Goal: Task Accomplishment & Management: Use online tool/utility

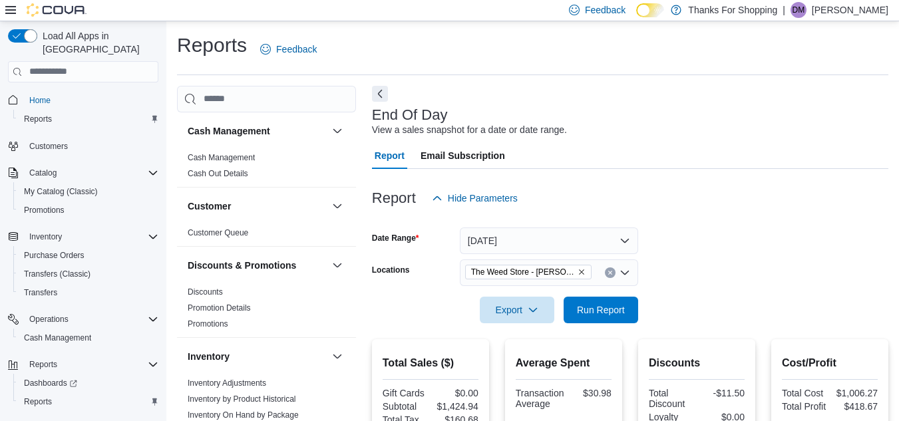
click at [63, 5] on img at bounding box center [57, 9] width 60 height 13
click at [63, 13] on img at bounding box center [57, 9] width 60 height 13
click at [37, 95] on span "Home" at bounding box center [39, 100] width 21 height 11
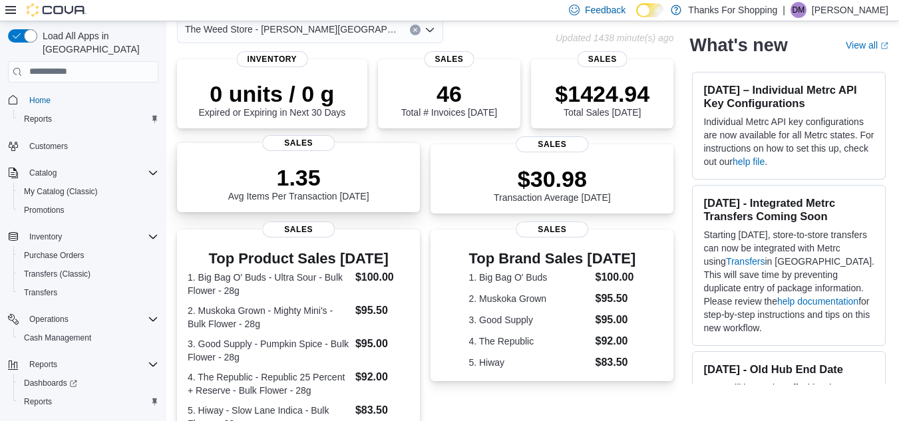
scroll to position [133, 0]
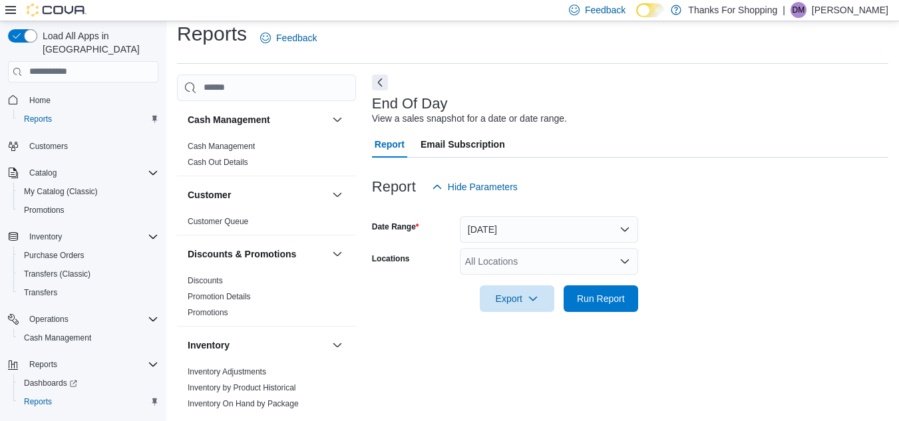
scroll to position [17, 0]
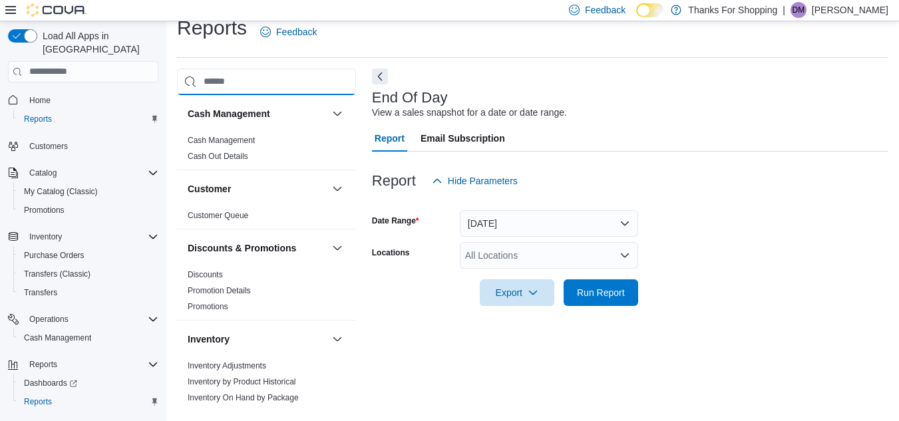
click at [222, 85] on input "search" at bounding box center [266, 82] width 179 height 27
click at [518, 256] on div "All Locations" at bounding box center [549, 255] width 178 height 27
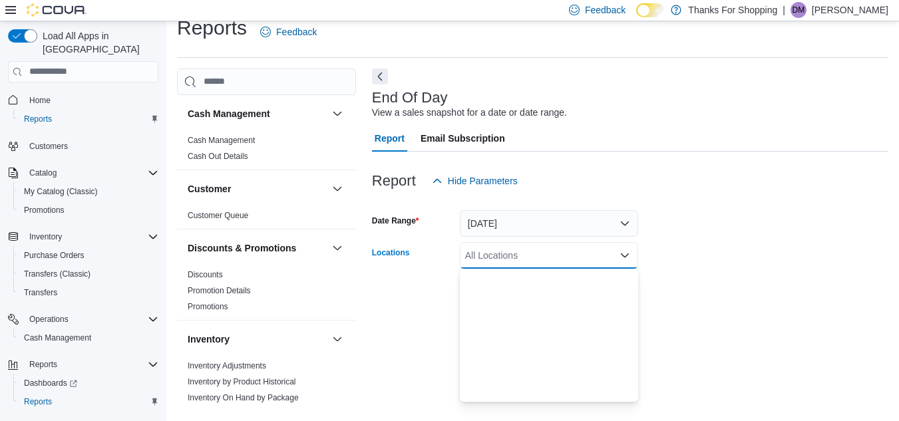
scroll to position [333, 0]
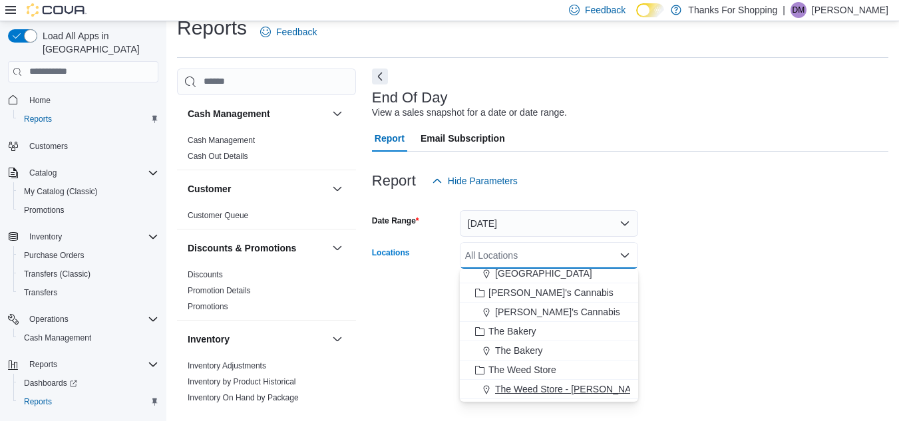
click at [549, 383] on span "The Weed Store - [PERSON_NAME][GEOGRAPHIC_DATA]" at bounding box center [619, 388] width 249 height 13
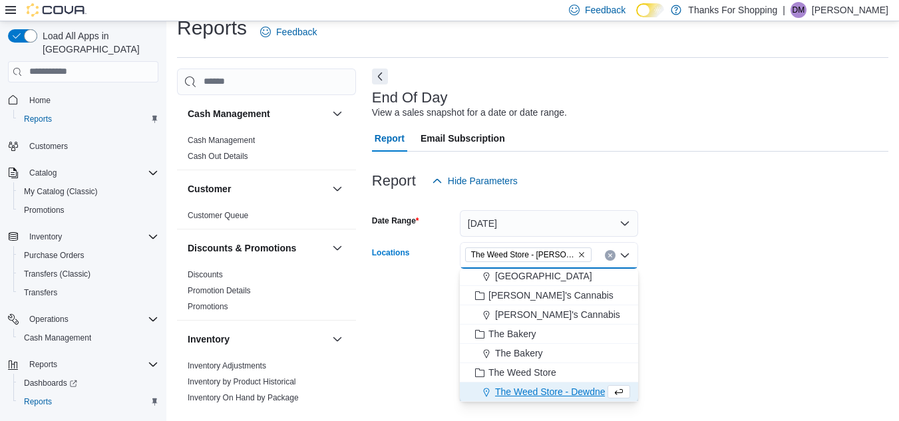
scroll to position [330, 0]
click at [683, 330] on div "End Of Day View a sales snapshot for a date or date range. Report Email Subscri…" at bounding box center [630, 240] width 516 height 343
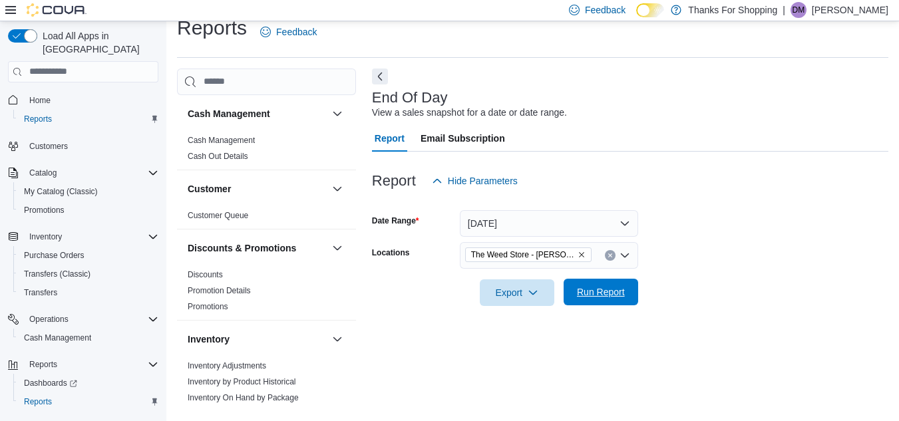
click at [599, 293] on span "Run Report" at bounding box center [601, 291] width 48 height 13
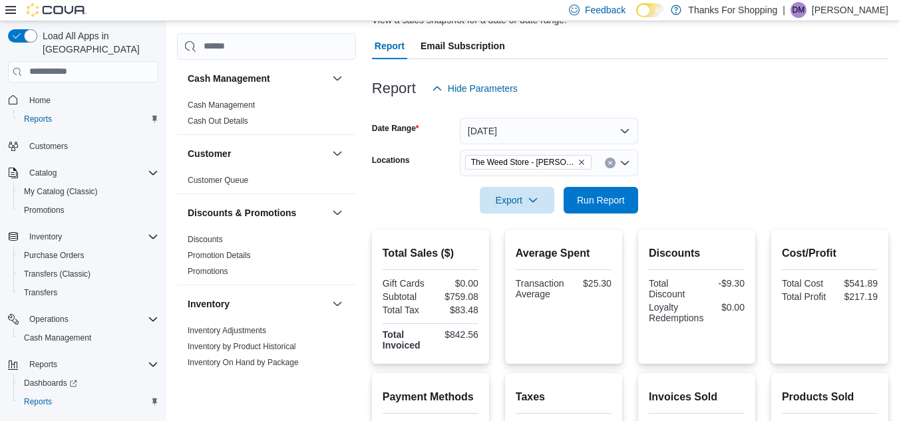
scroll to position [133, 0]
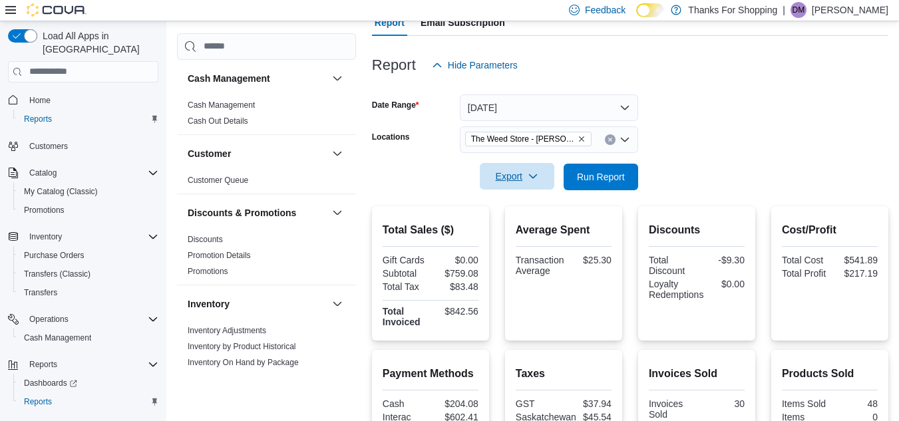
click at [513, 181] on span "Export" at bounding box center [517, 176] width 59 height 27
click at [518, 223] on button "Export to Pdf" at bounding box center [519, 230] width 76 height 27
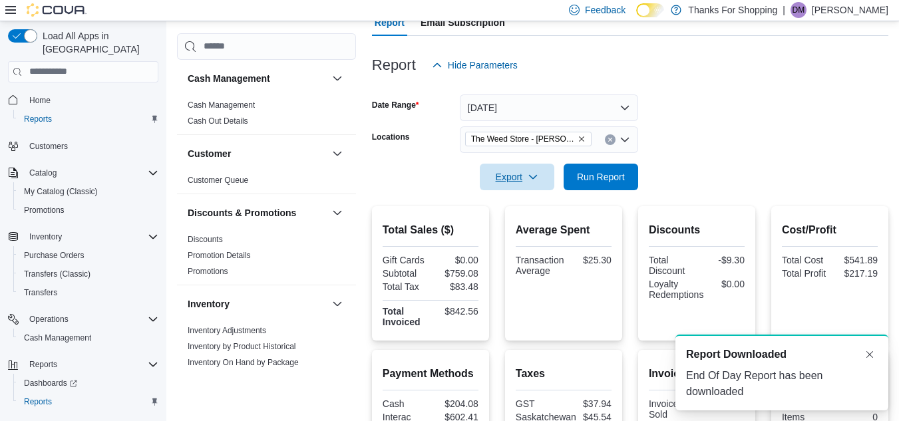
scroll to position [0, 0]
